Goal: Task Accomplishment & Management: Manage account settings

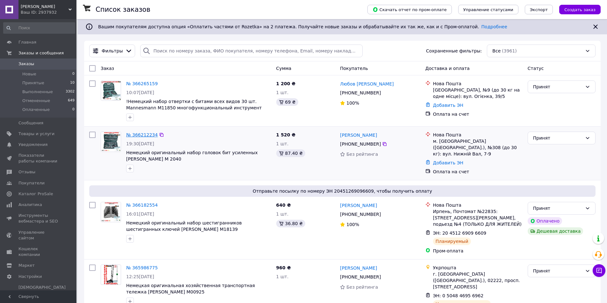
click at [134, 134] on link "№ 366212234" at bounding box center [142, 134] width 32 height 5
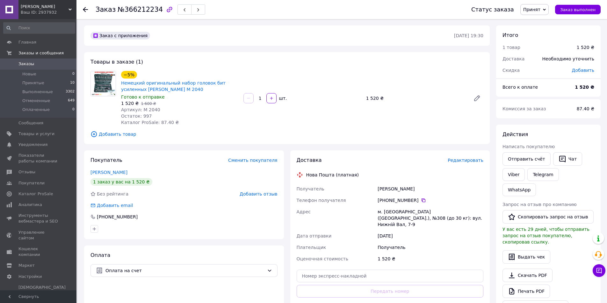
click at [166, 9] on icon "button" at bounding box center [170, 10] width 8 height 8
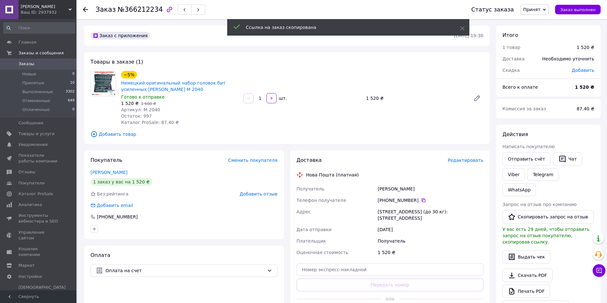
click at [83, 7] on div at bounding box center [85, 9] width 5 height 6
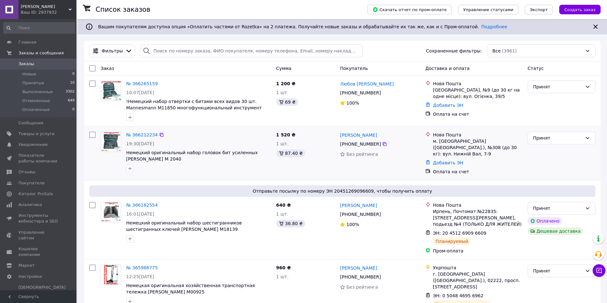
click at [97, 165] on div at bounding box center [92, 153] width 11 height 48
click at [159, 136] on icon at bounding box center [161, 134] width 5 height 5
click at [382, 93] on icon at bounding box center [384, 92] width 5 height 5
click at [382, 94] on icon at bounding box center [384, 92] width 5 height 5
click at [160, 85] on icon at bounding box center [162, 84] width 4 height 4
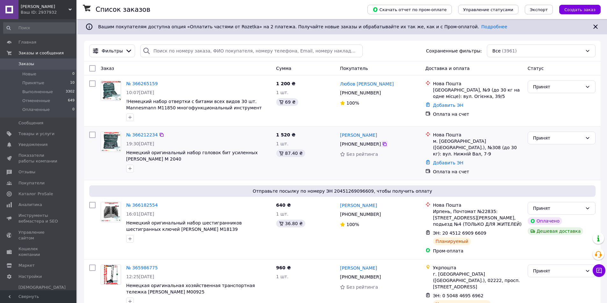
click at [382, 146] on icon at bounding box center [384, 144] width 5 height 5
click at [144, 134] on link "№ 366212234" at bounding box center [142, 134] width 32 height 5
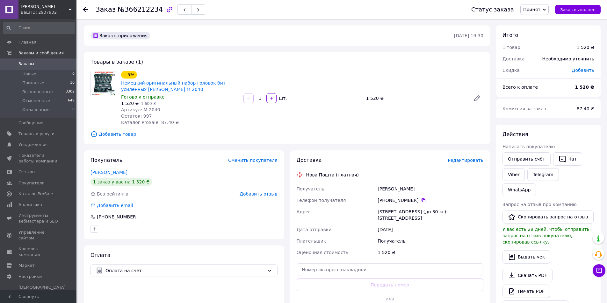
click at [26, 63] on span "Заказы" at bounding box center [26, 64] width 16 height 6
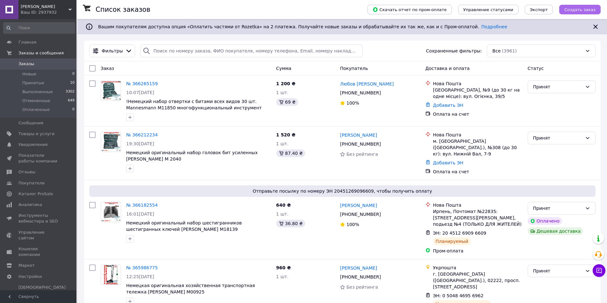
click at [573, 10] on span "Создать заказ" at bounding box center [579, 9] width 31 height 5
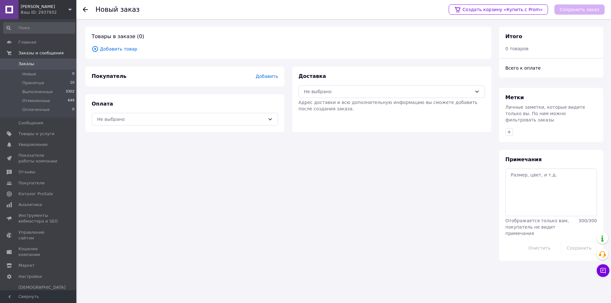
click at [115, 48] on span "Добавить товар" at bounding box center [289, 49] width 394 height 7
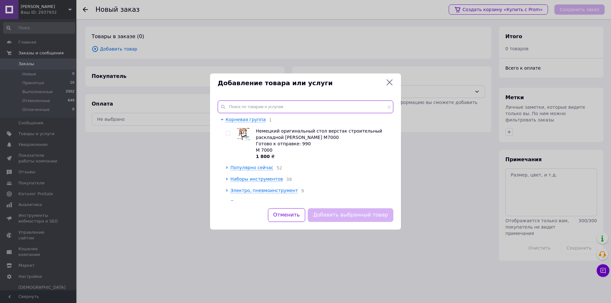
click at [274, 103] on input "text" at bounding box center [306, 107] width 176 height 13
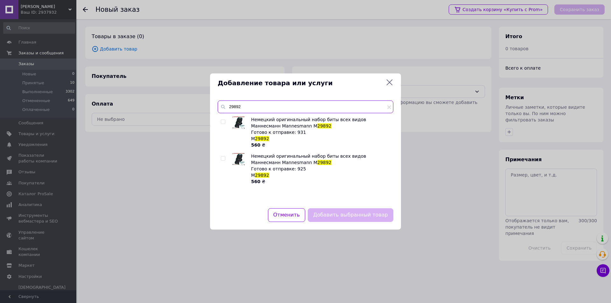
type input "29892"
click at [224, 122] on input "checkbox" at bounding box center [223, 122] width 4 height 4
checkbox input "true"
click at [335, 216] on button "Добавить выбранный товар" at bounding box center [351, 216] width 86 height 14
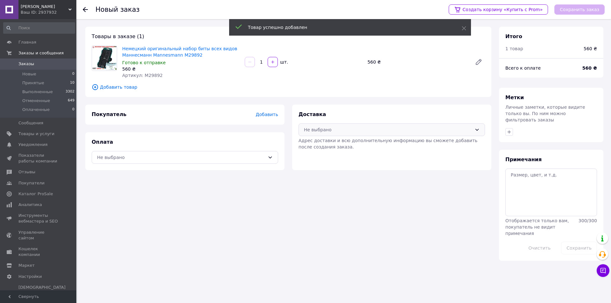
click at [395, 130] on div "Не выбрано" at bounding box center [388, 129] width 168 height 7
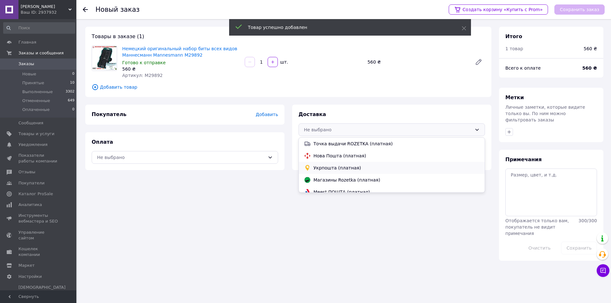
click at [358, 167] on span "Укрпошта (платная)" at bounding box center [397, 168] width 166 height 6
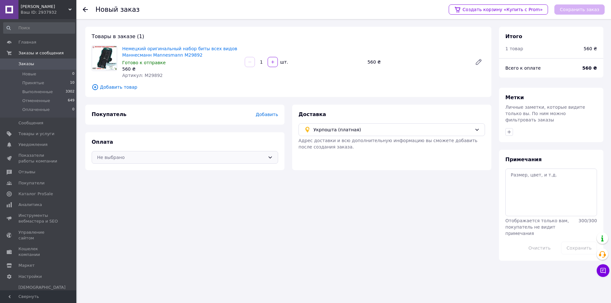
click at [266, 160] on div "Не выбрано" at bounding box center [185, 157] width 187 height 13
click at [183, 181] on span "Наложенный платеж" at bounding box center [190, 184] width 166 height 6
click at [274, 115] on span "Добавить" at bounding box center [267, 114] width 22 height 5
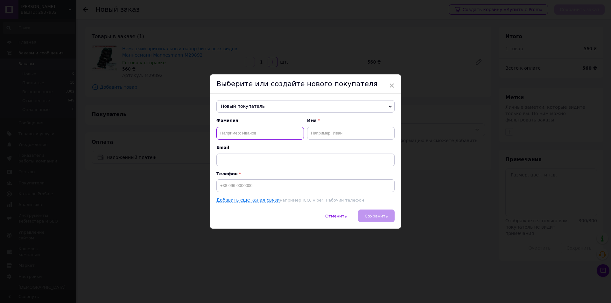
click at [258, 134] on input "text" at bounding box center [261, 133] width 88 height 13
drag, startPoint x: 264, startPoint y: 133, endPoint x: 313, endPoint y: 139, distance: 49.8
click at [264, 133] on input "text" at bounding box center [261, 133] width 88 height 13
paste input "Брилінський"
type input "Брилінський"
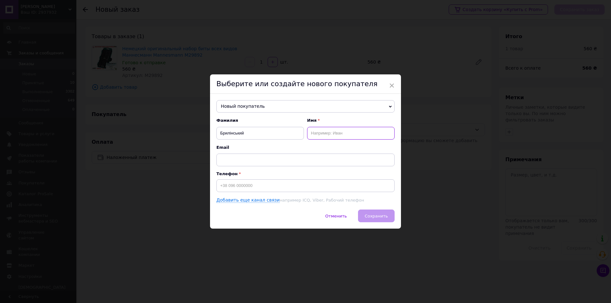
click at [347, 130] on input "text" at bounding box center [351, 133] width 88 height 13
paste input "Андрій"
type input "Андрій"
click at [291, 184] on input at bounding box center [306, 186] width 178 height 13
paste input "0976539341"
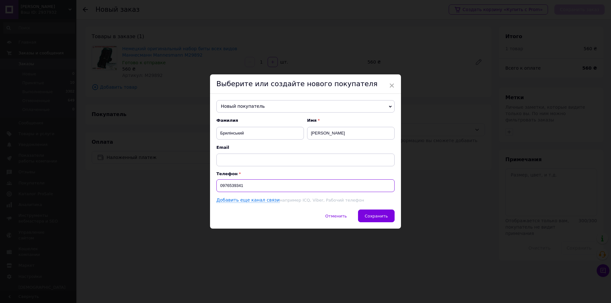
click at [217, 189] on input "0976539341" at bounding box center [306, 186] width 178 height 13
type input "+380926539341"
click at [385, 222] on button "Сохранить" at bounding box center [376, 216] width 37 height 13
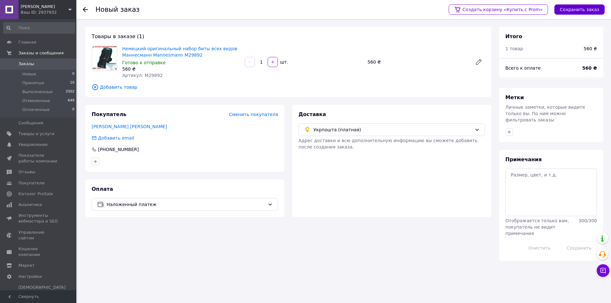
click at [583, 13] on button "Сохранить заказ" at bounding box center [580, 9] width 50 height 10
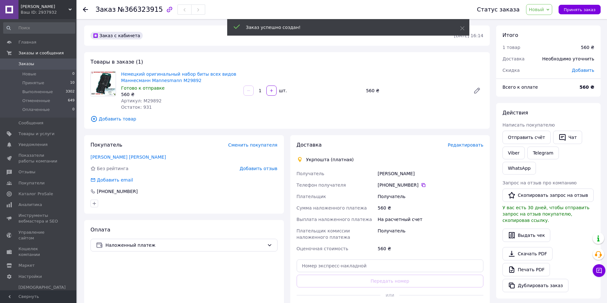
click at [538, 14] on span "Новый" at bounding box center [539, 9] width 26 height 11
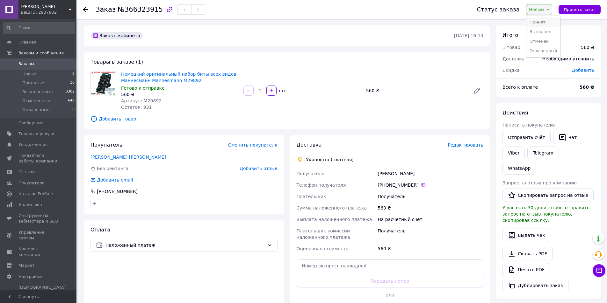
click at [549, 23] on li "Принят" at bounding box center [543, 23] width 34 height 10
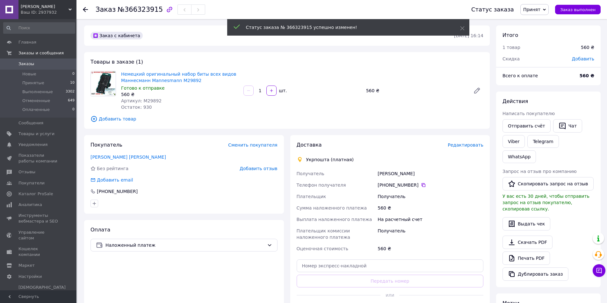
click at [136, 10] on span "№366323915" at bounding box center [139, 10] width 45 height 8
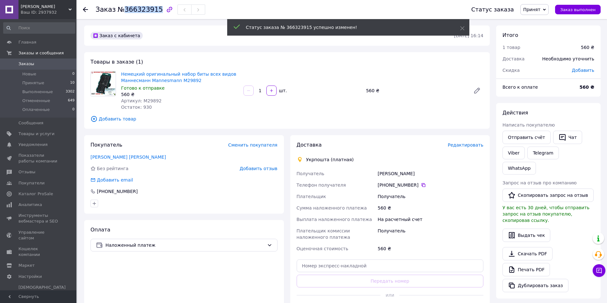
copy span "366323915"
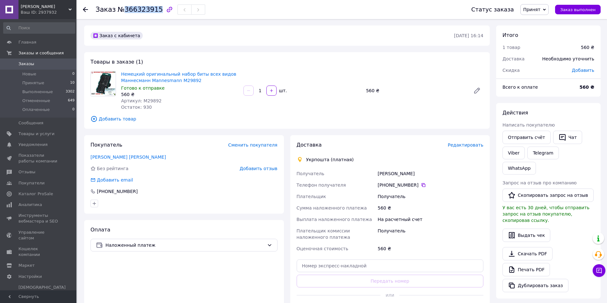
click at [136, 10] on span "№366323915" at bounding box center [139, 10] width 45 height 8
click at [463, 144] on span "Редактировать" at bounding box center [465, 145] width 36 height 5
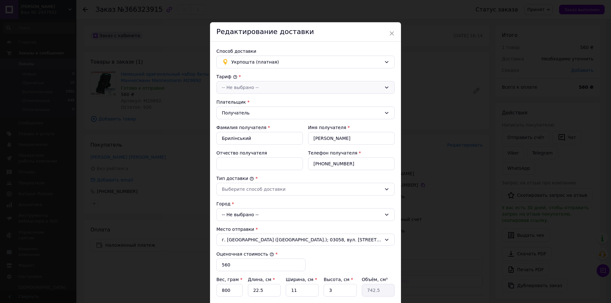
click at [274, 86] on div "-- Не выбрано --" at bounding box center [302, 87] width 160 height 7
click at [265, 100] on li "Стандарт" at bounding box center [305, 101] width 178 height 11
click at [257, 114] on div "Получатель" at bounding box center [302, 113] width 160 height 7
click at [301, 31] on div "Редактирование доставки" at bounding box center [305, 31] width 191 height 19
click at [327, 163] on input "+380926539341" at bounding box center [351, 164] width 87 height 13
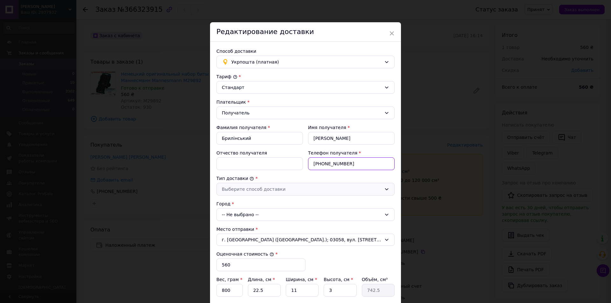
type input "+380976539341"
click at [271, 184] on div "Выберите способ доставки" at bounding box center [306, 189] width 178 height 13
click at [267, 207] on li "Склад - склад" at bounding box center [305, 202] width 178 height 11
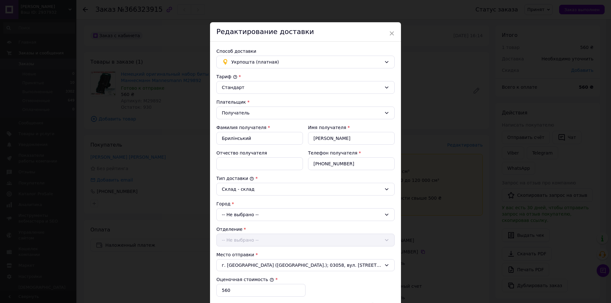
click at [263, 213] on div "-- Не выбрано --" at bounding box center [306, 215] width 178 height 13
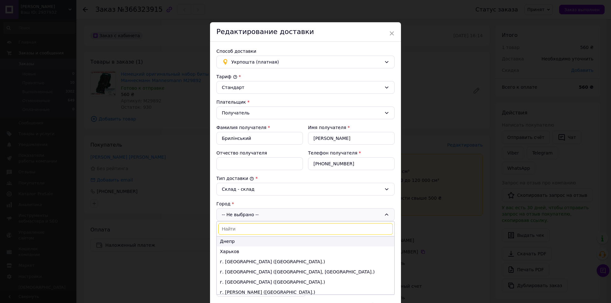
scroll to position [32, 0]
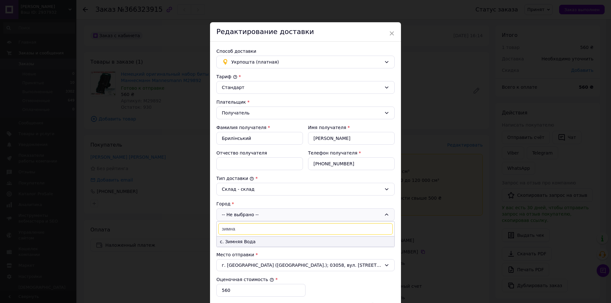
type input "зимна"
click at [248, 243] on li "с. Зимняя Вода" at bounding box center [306, 242] width 178 height 10
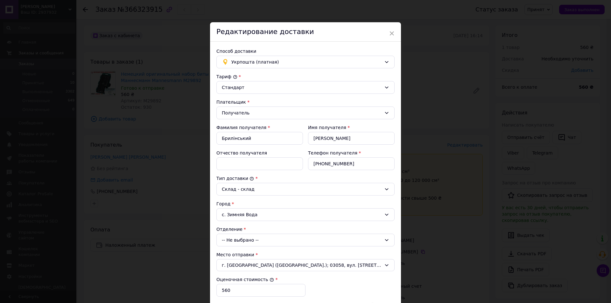
click at [252, 240] on div "-- Не выбрано --" at bounding box center [306, 240] width 178 height 13
click at [240, 265] on li "81110, вул. Шухевича, 83" at bounding box center [306, 267] width 178 height 10
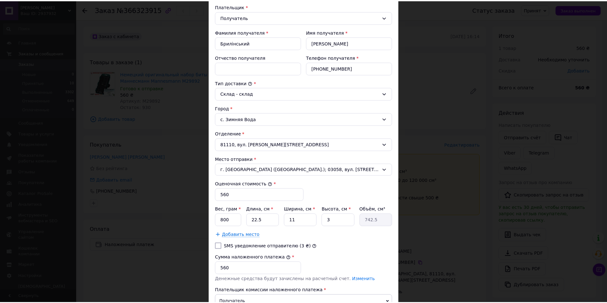
scroll to position [154, 0]
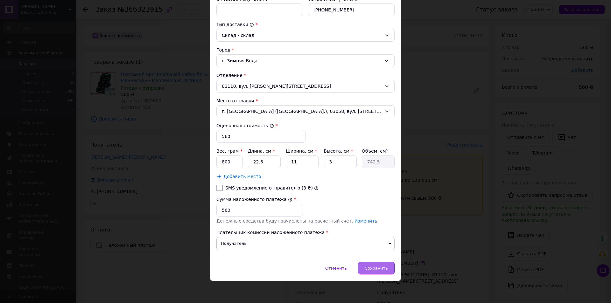
click at [373, 267] on span "Сохранить" at bounding box center [376, 268] width 23 height 5
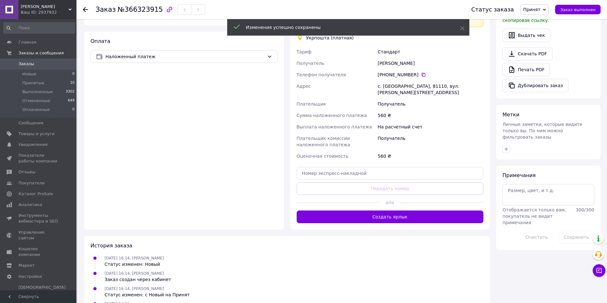
scroll to position [191, 0]
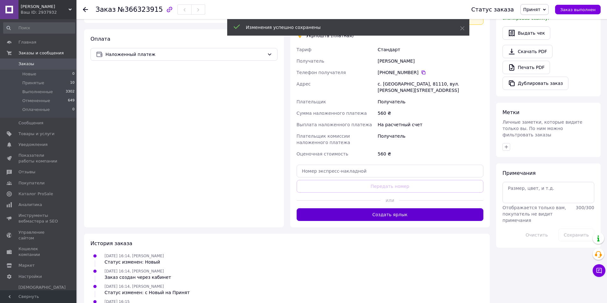
click at [390, 212] on button "Создать ярлык" at bounding box center [389, 215] width 187 height 13
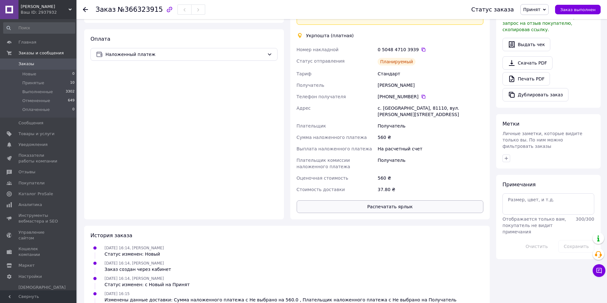
click at [386, 203] on button "Распечатать ярлык" at bounding box center [389, 207] width 187 height 13
click at [421, 50] on icon at bounding box center [423, 49] width 5 height 5
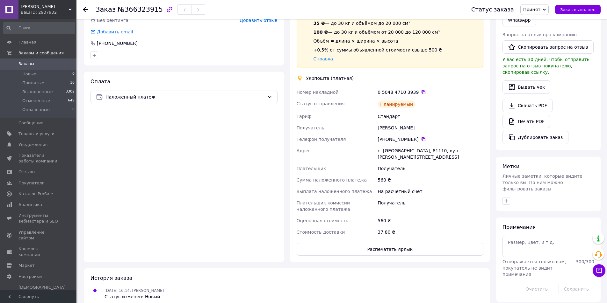
scroll to position [96, 0]
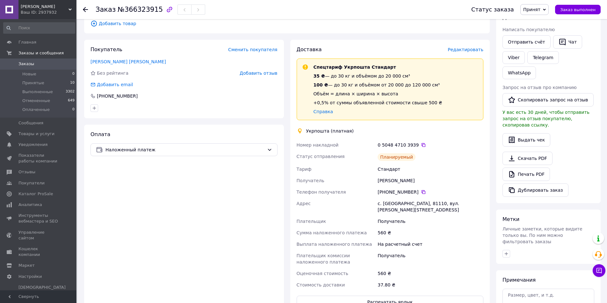
click at [87, 8] on icon at bounding box center [85, 9] width 5 height 5
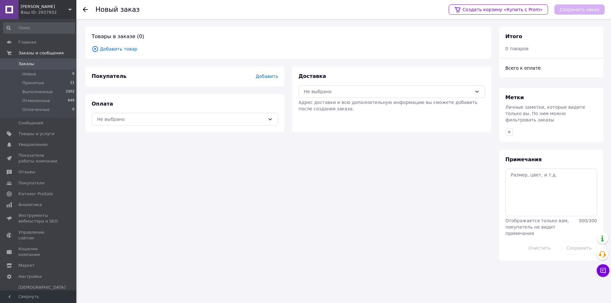
click at [34, 65] on span "Заказы" at bounding box center [38, 64] width 40 height 6
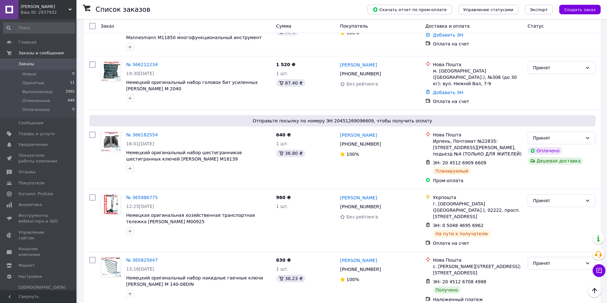
scroll to position [127, 0]
